Goal: Task Accomplishment & Management: Manage account settings

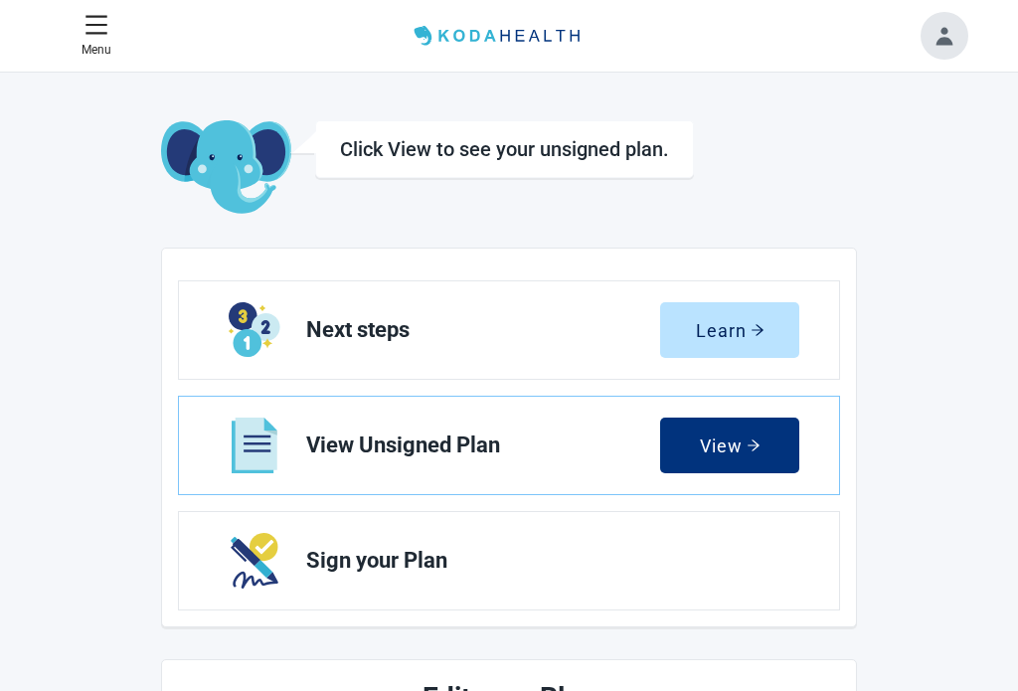
click at [728, 437] on div "View" at bounding box center [730, 446] width 61 height 20
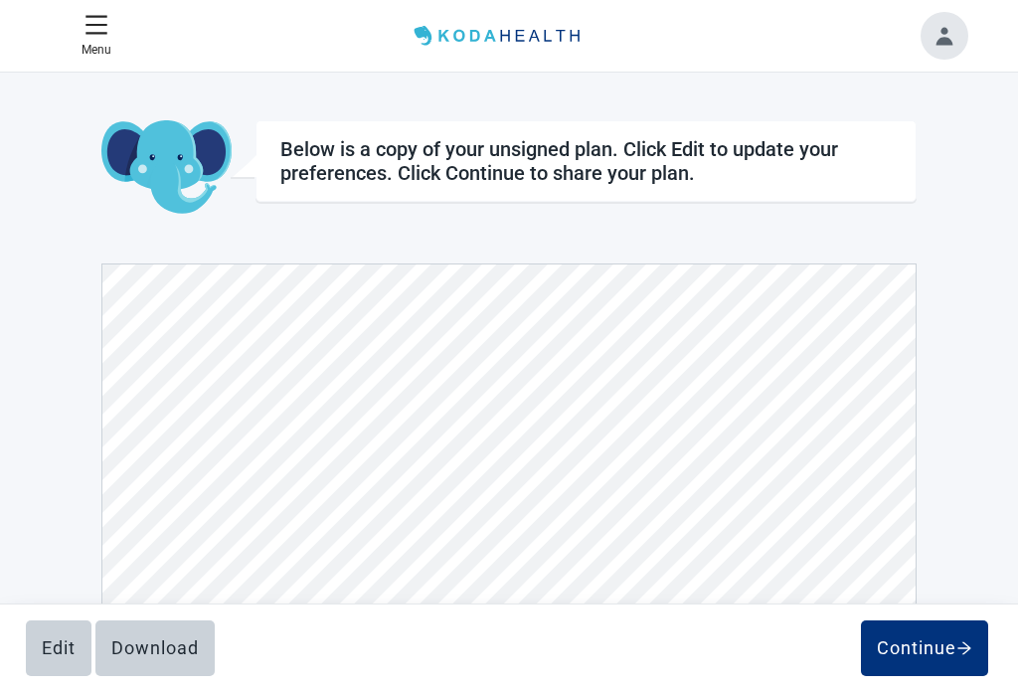
scroll to position [4454, 0]
click at [925, 634] on button "Continue" at bounding box center [924, 649] width 127 height 56
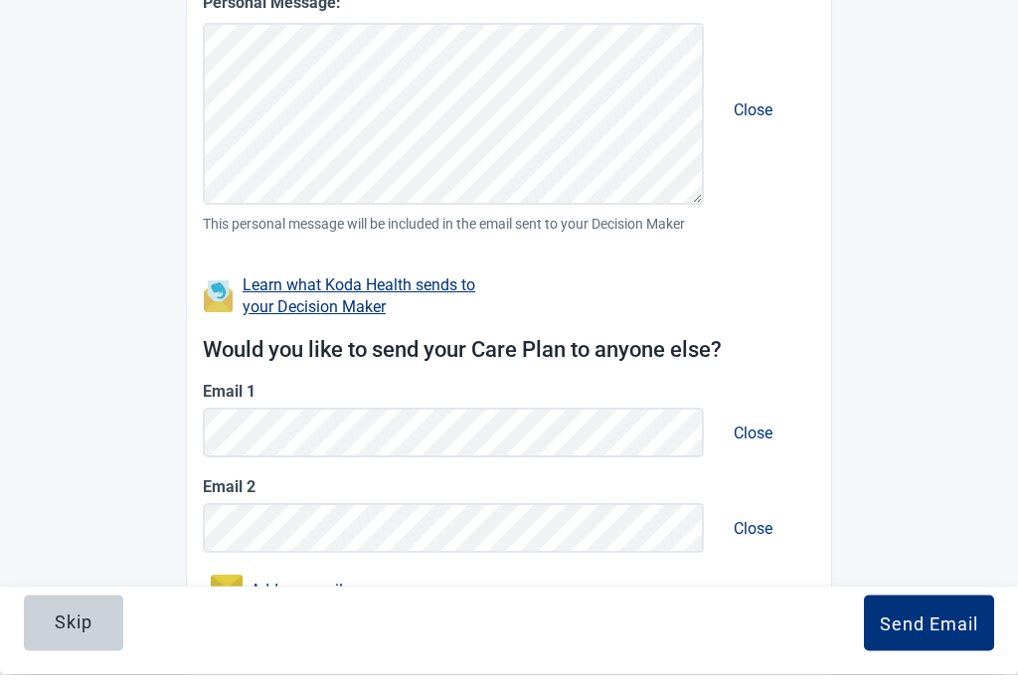
scroll to position [545, 0]
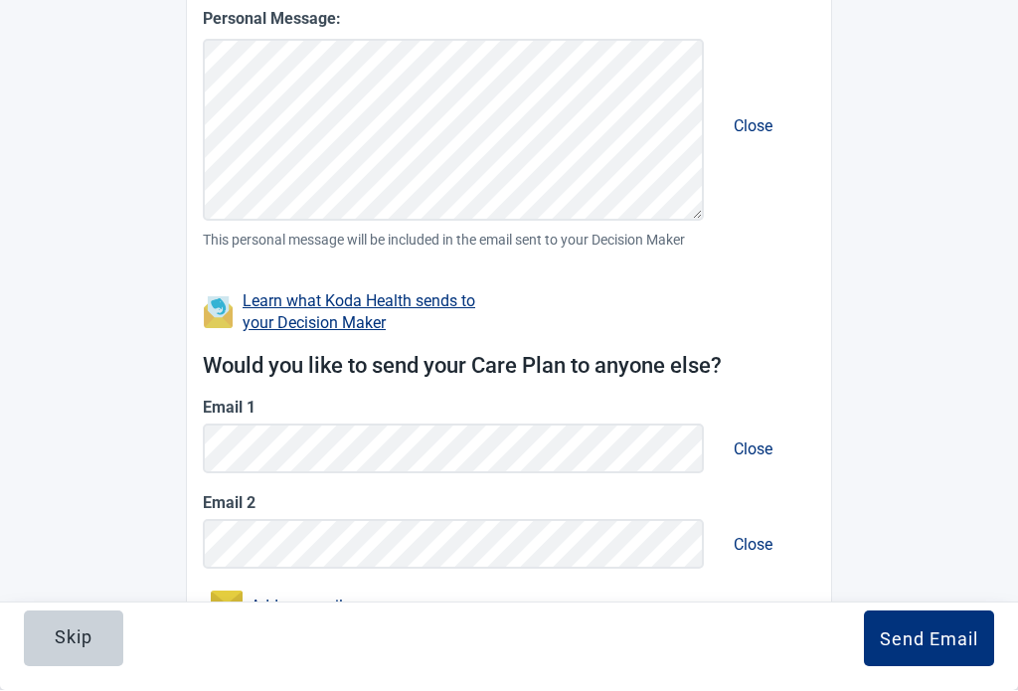
click at [308, 292] on link "Learn what Koda Health sends to your Decision Maker" at bounding box center [359, 312] width 233 height 41
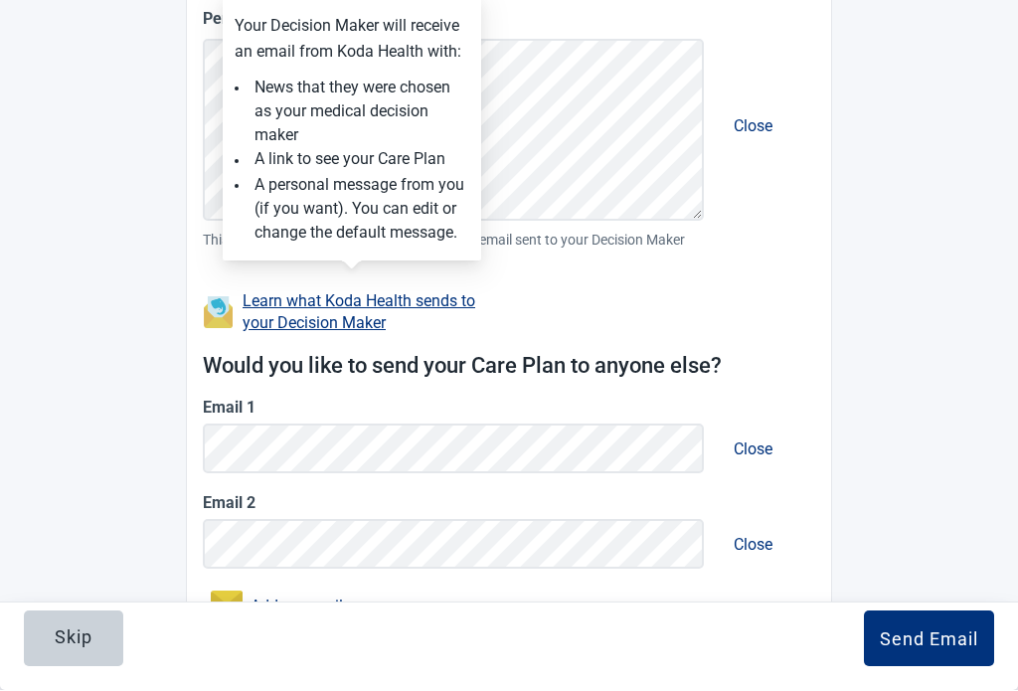
click at [539, 299] on div "Your email: Clear Decision Maker's email: Clear Personal Message: Close This pe…" at bounding box center [509, 245] width 613 height 883
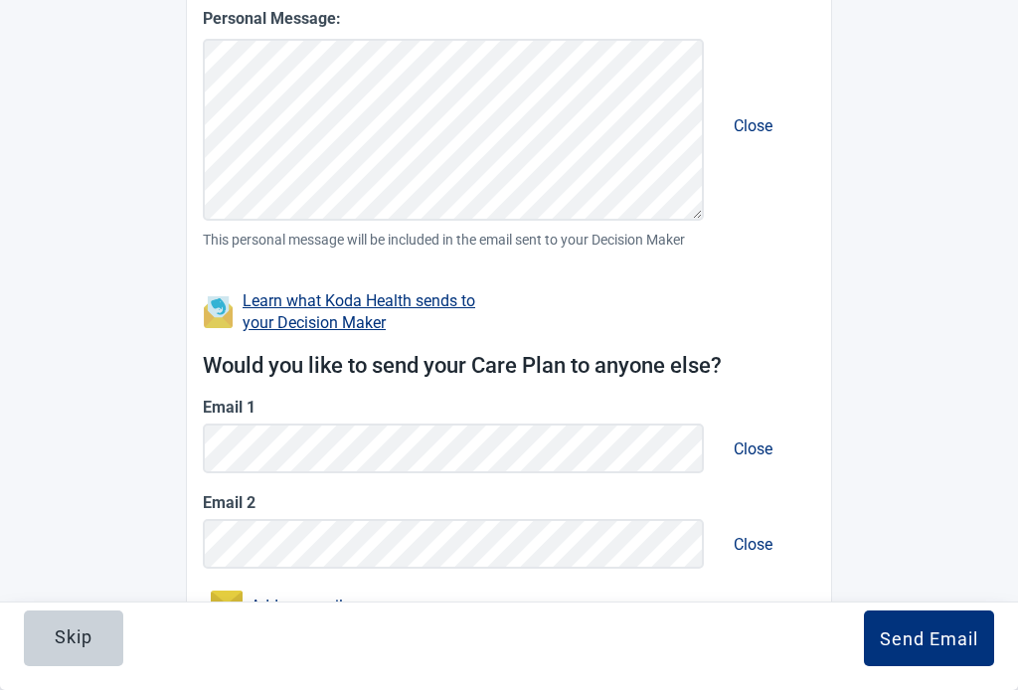
click at [71, 648] on div "Skip" at bounding box center [74, 639] width 38 height 20
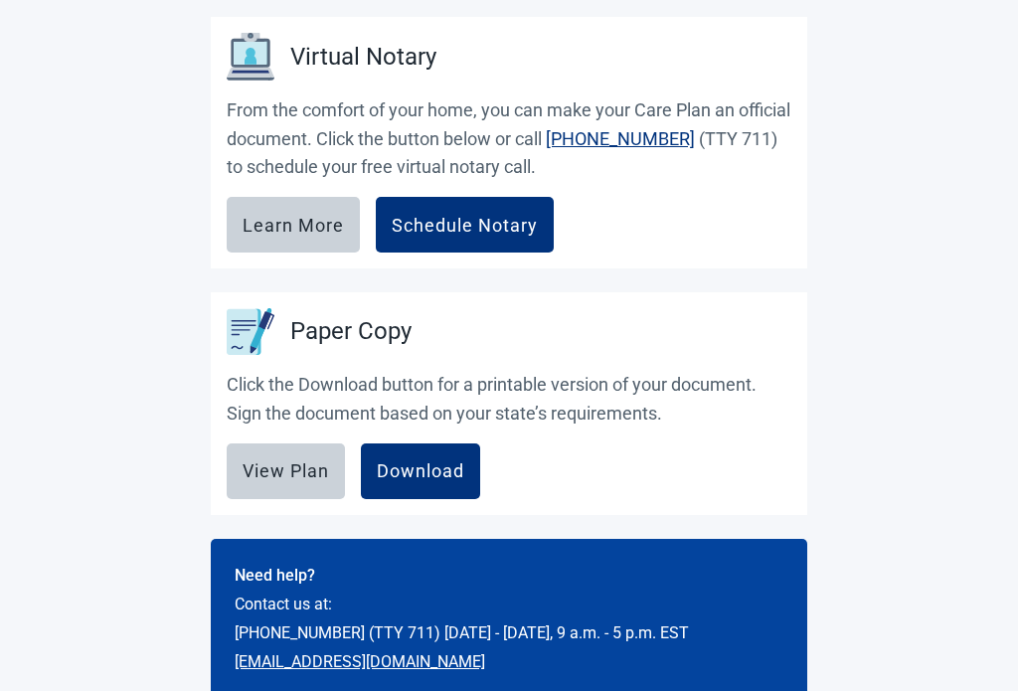
scroll to position [799, 0]
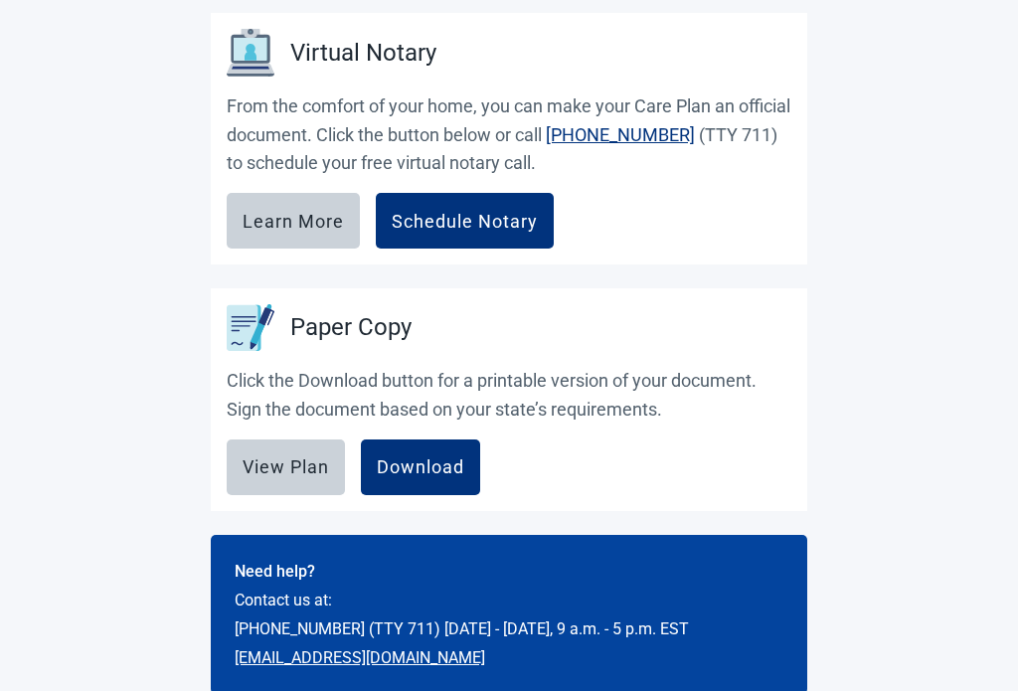
click at [431, 464] on div "Download" at bounding box center [421, 468] width 88 height 20
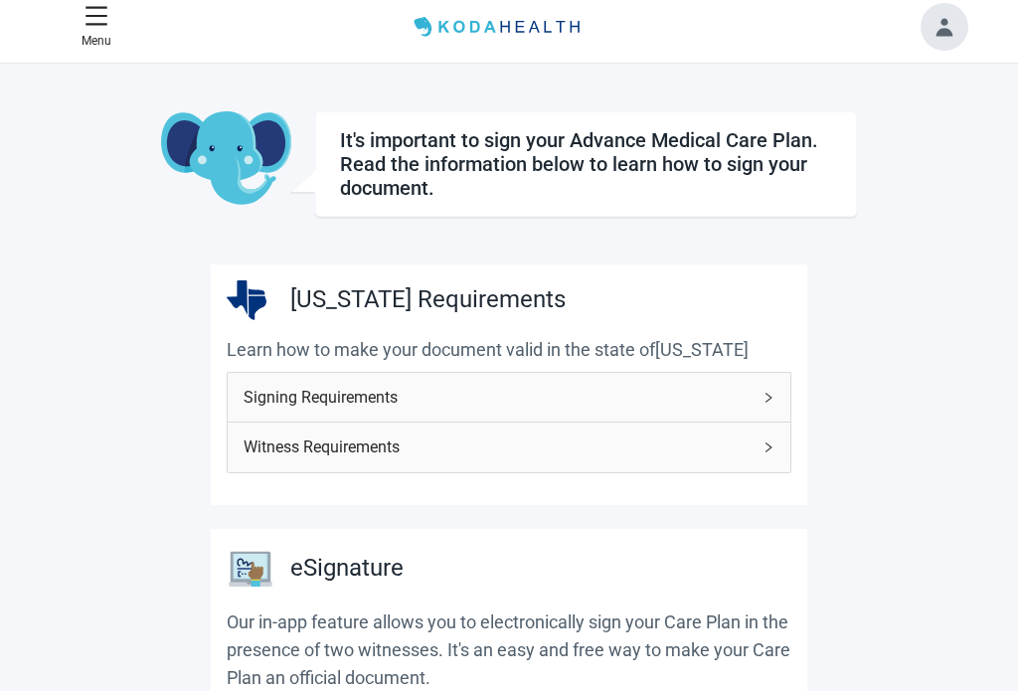
scroll to position [0, 0]
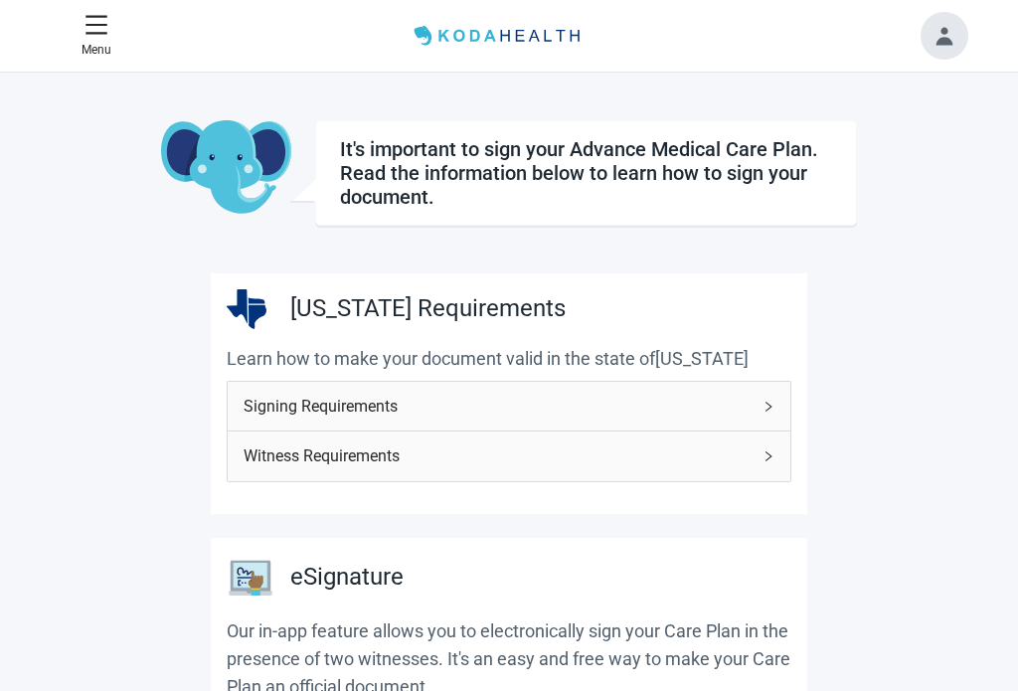
click at [104, 31] on icon "menu" at bounding box center [97, 25] width 24 height 24
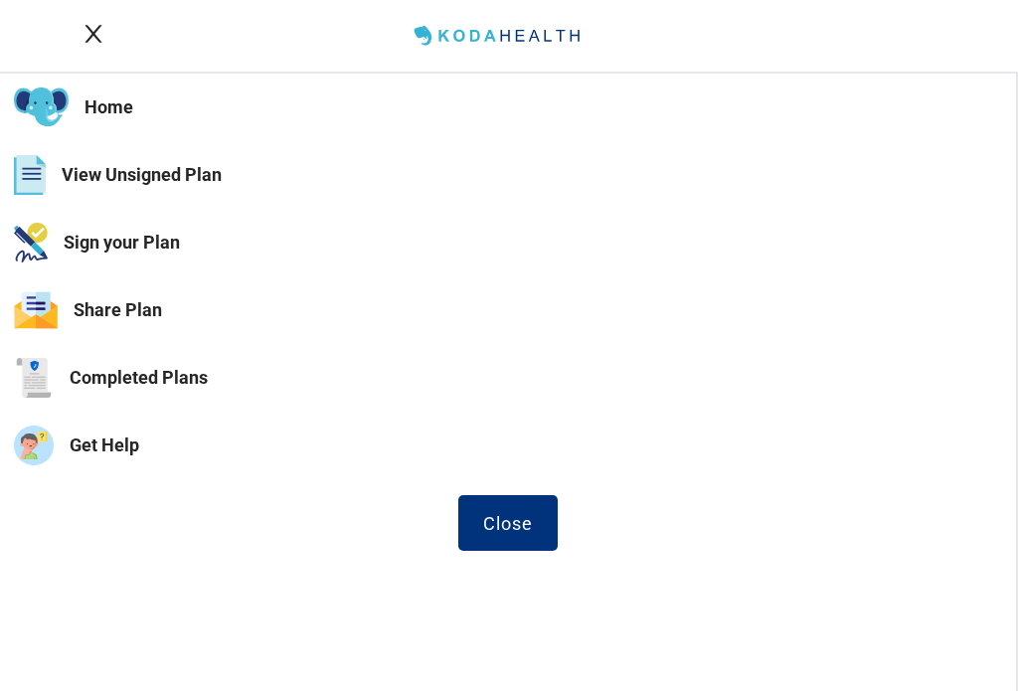
click at [106, 107] on button "Home" at bounding box center [508, 108] width 1016 height 68
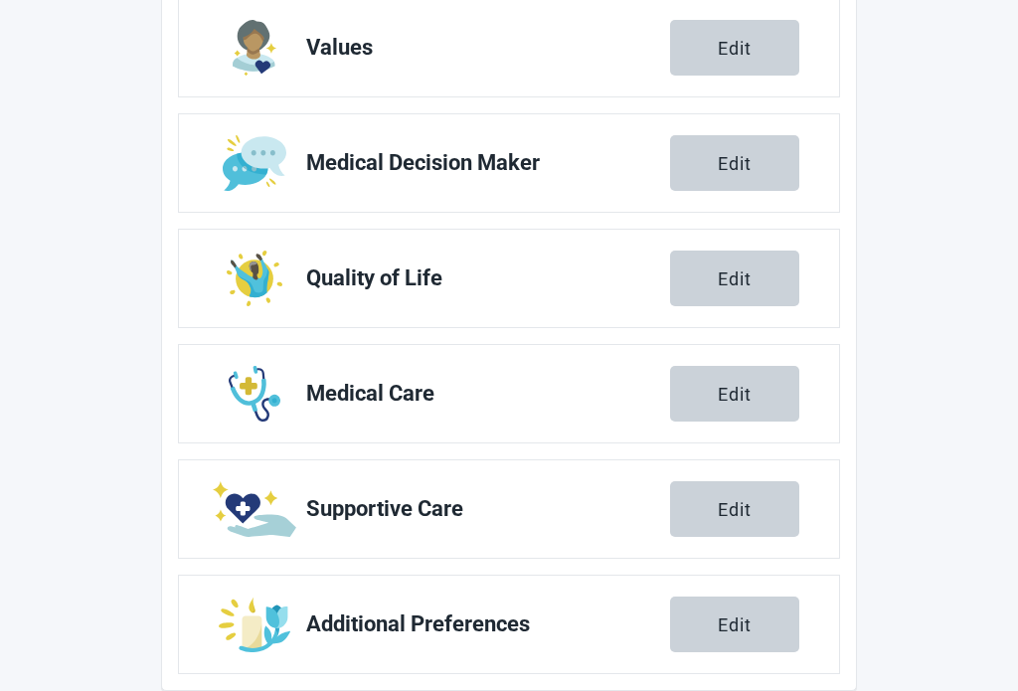
scroll to position [745, 0]
click at [134, 297] on main "Click View to see your unsigned plan. Next steps Learn View Unsigned Plan View …" at bounding box center [509, 33] width 816 height 1317
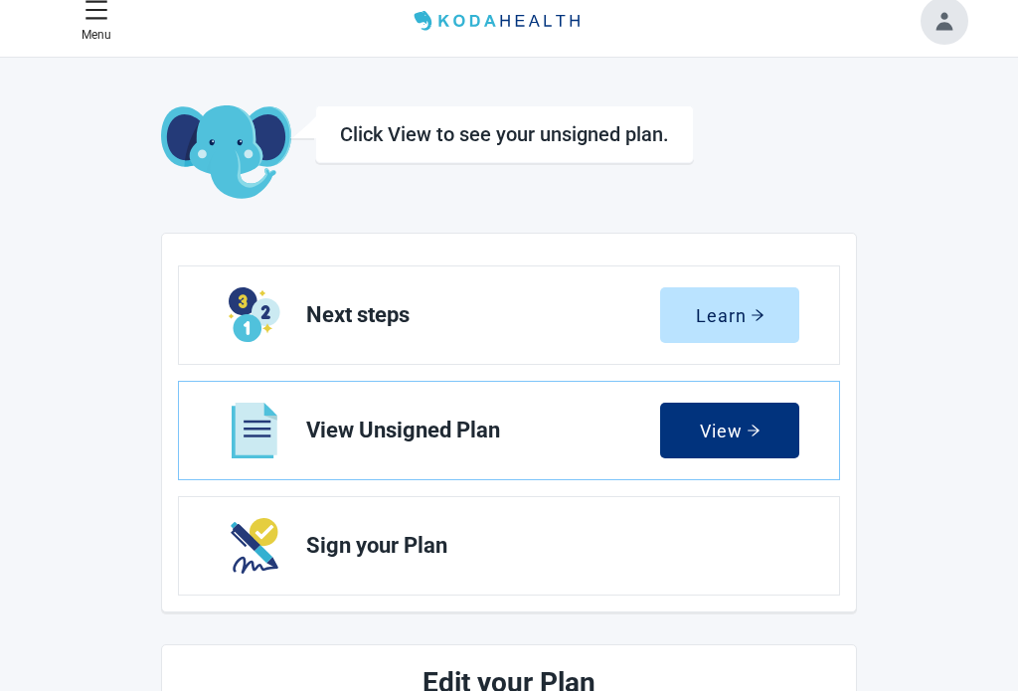
scroll to position [0, 0]
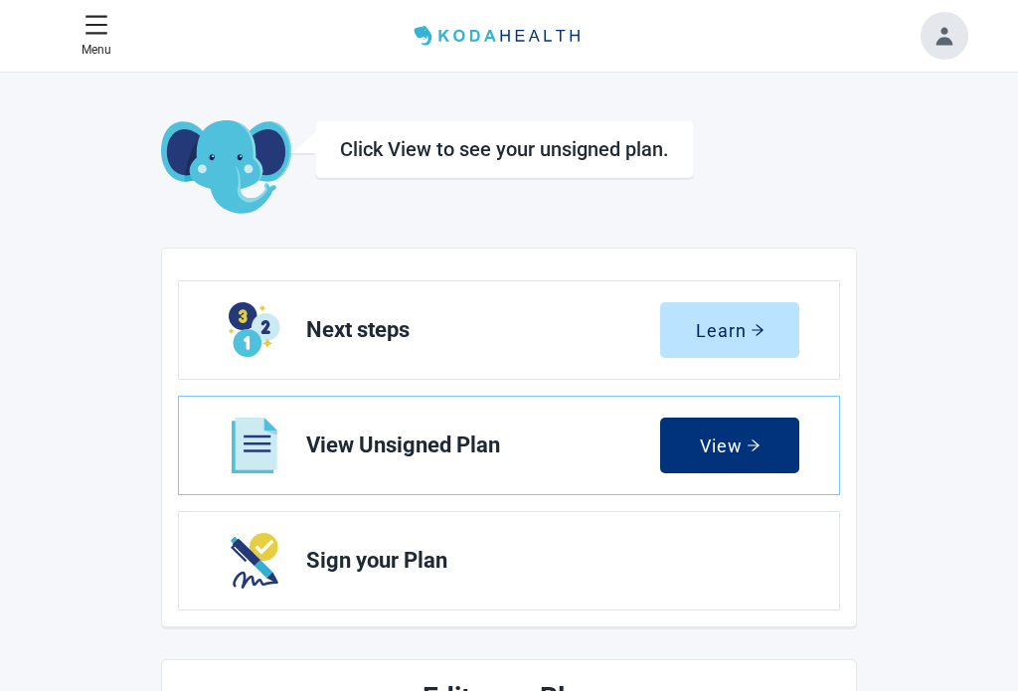
click at [951, 43] on button "Toggle account menu" at bounding box center [945, 36] width 48 height 48
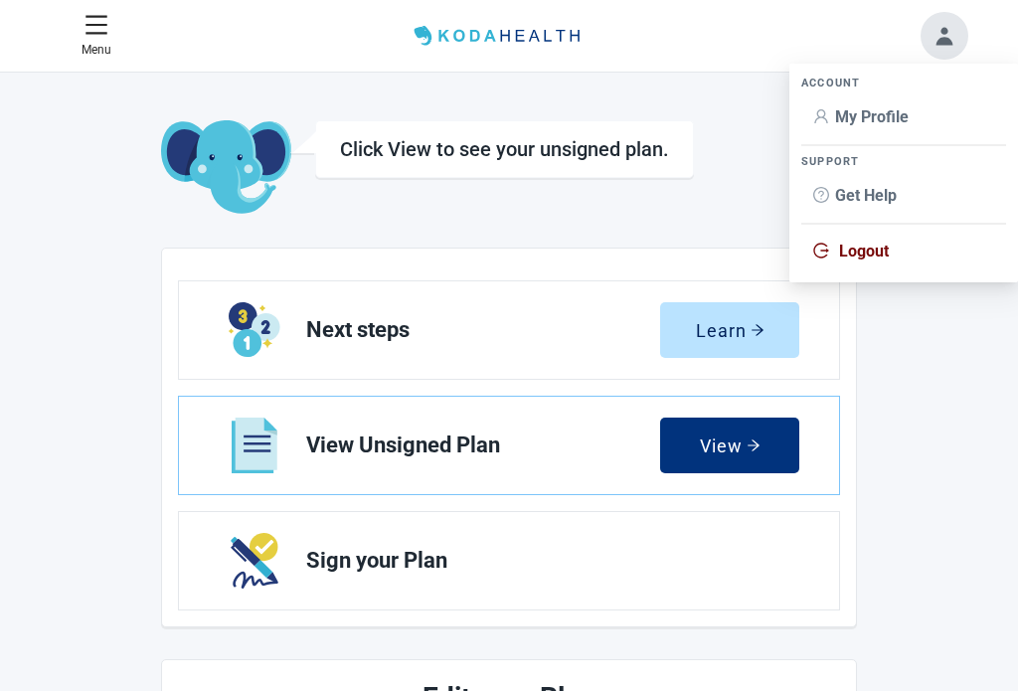
click at [893, 112] on span "My Profile" at bounding box center [872, 116] width 74 height 19
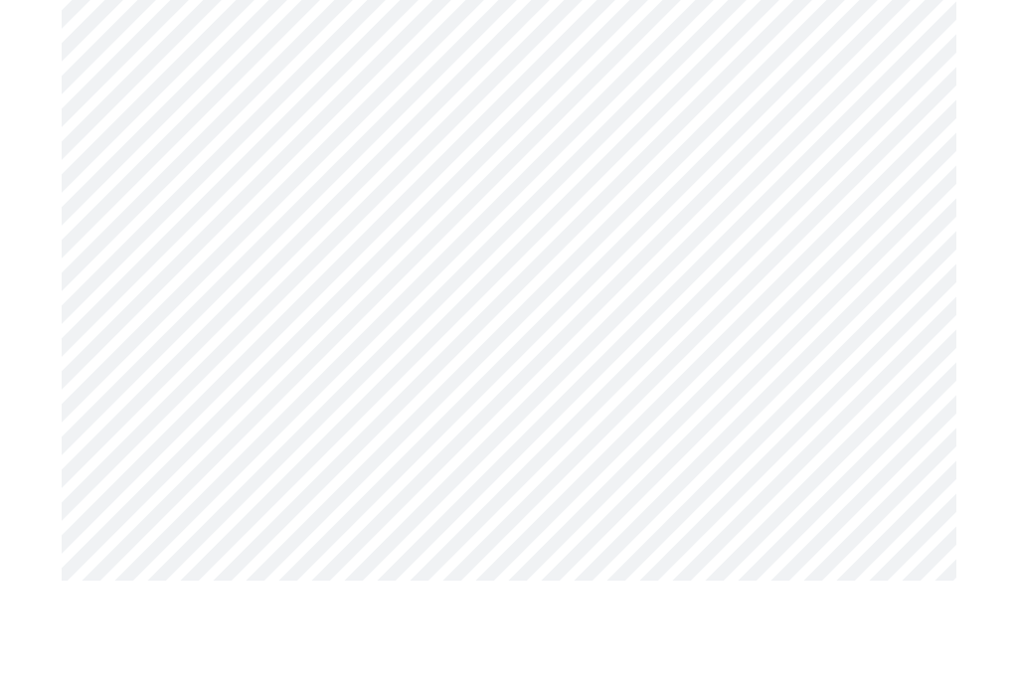
scroll to position [1169, 0]
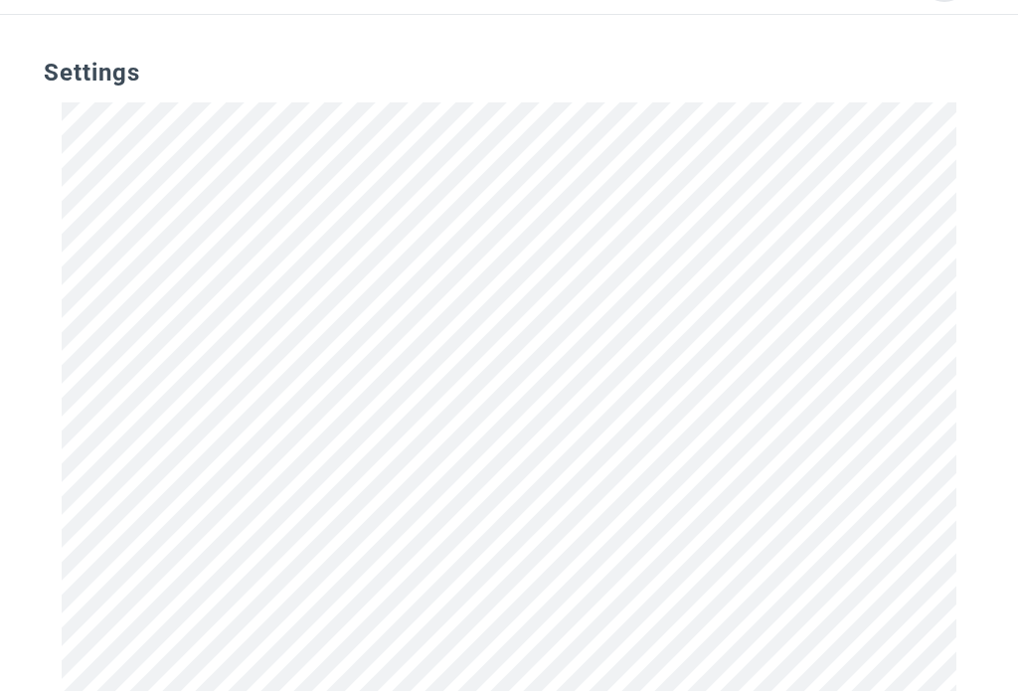
scroll to position [0, 0]
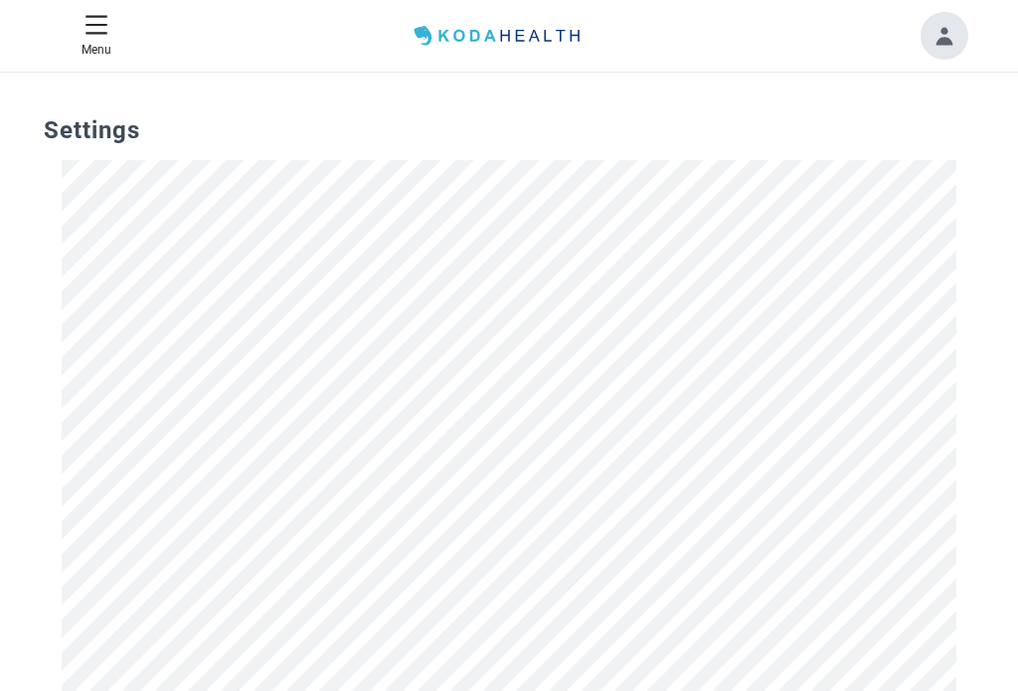
click at [102, 40] on button "Menu" at bounding box center [97, 36] width 46 height 63
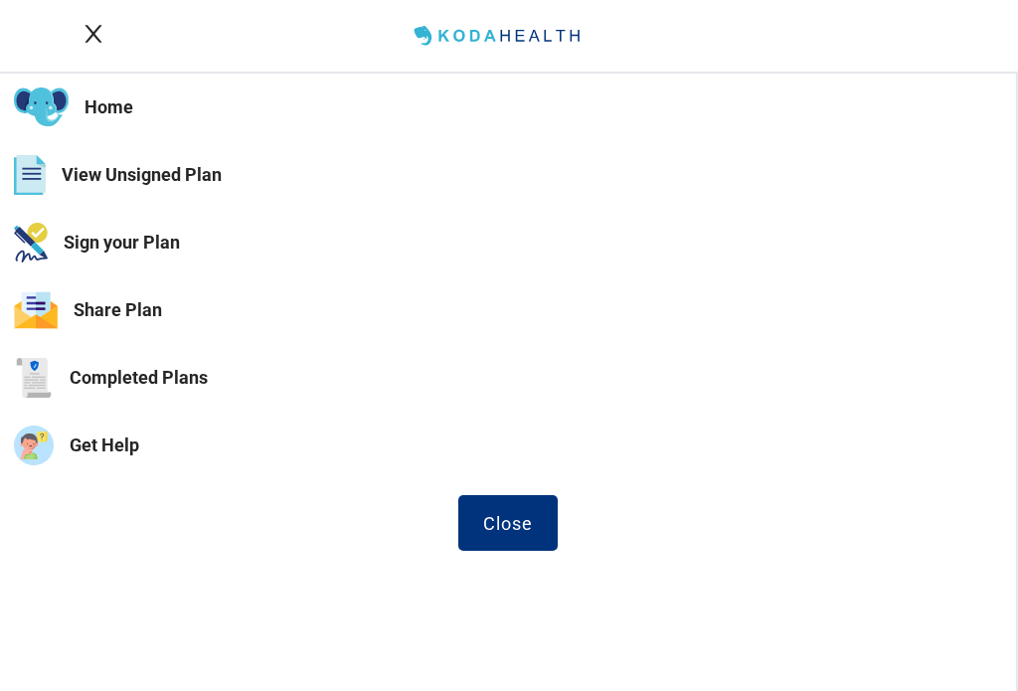
click at [127, 379] on button "Completed Plans" at bounding box center [508, 378] width 1016 height 68
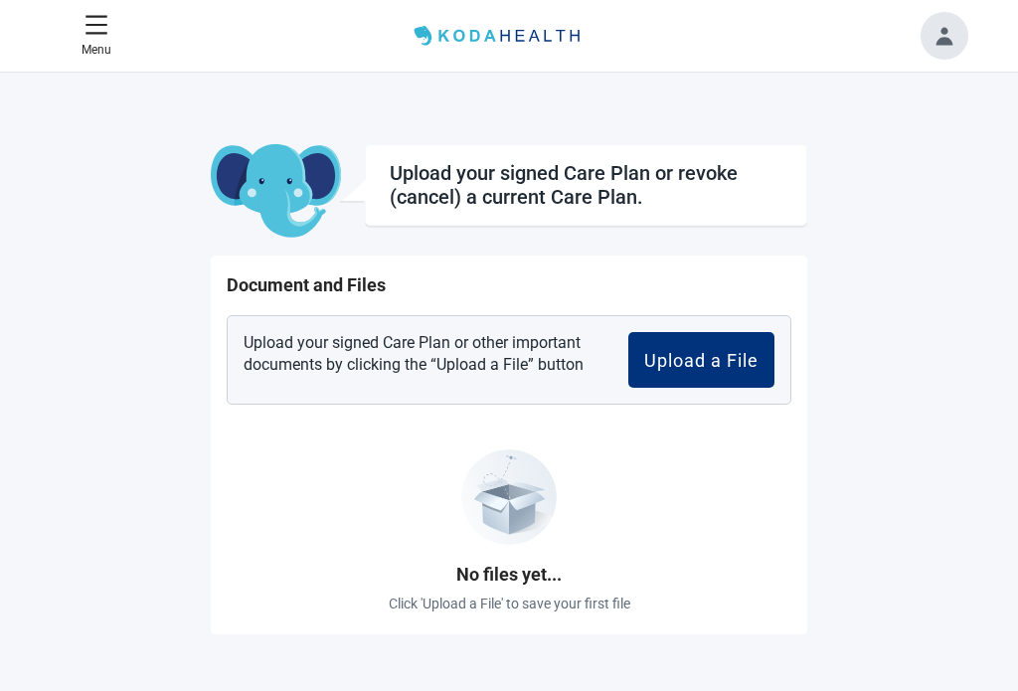
click at [929, 45] on button "Toggle account menu" at bounding box center [945, 36] width 48 height 48
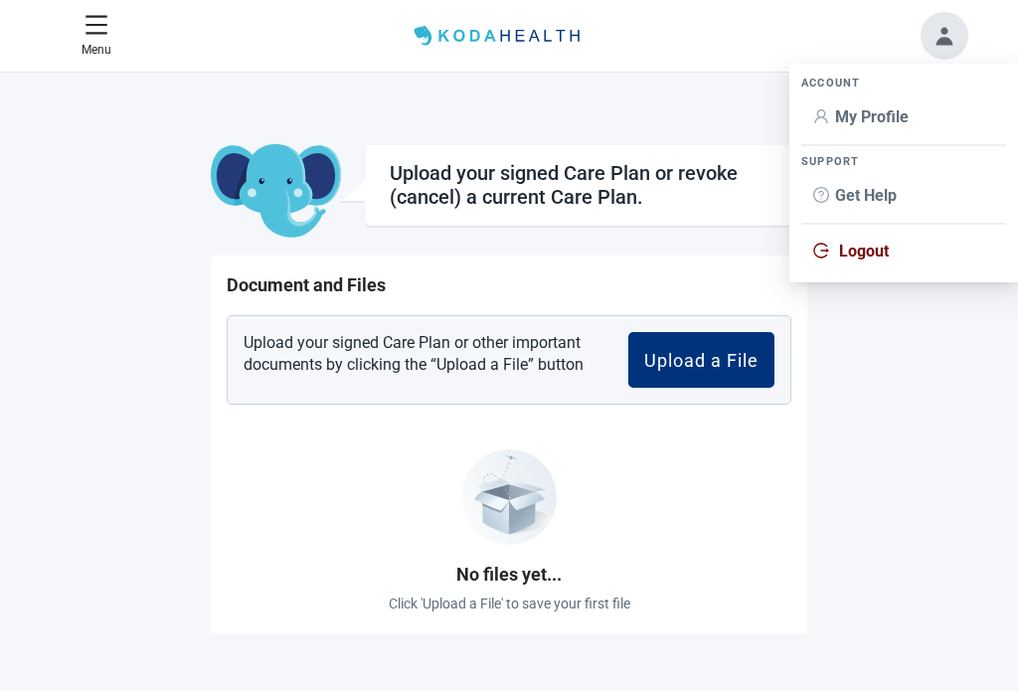
click at [874, 261] on span "Logout" at bounding box center [904, 252] width 181 height 22
